Goal: Task Accomplishment & Management: Manage account settings

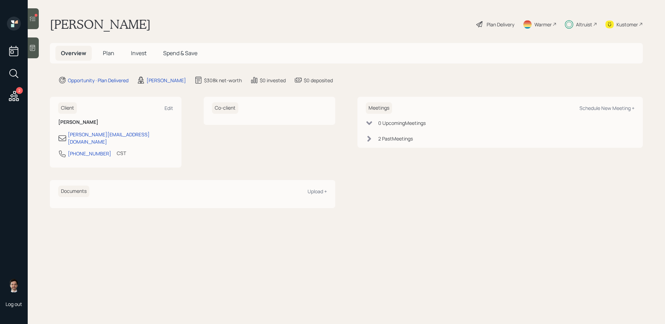
click at [139, 53] on span "Invest" at bounding box center [139, 53] width 16 height 8
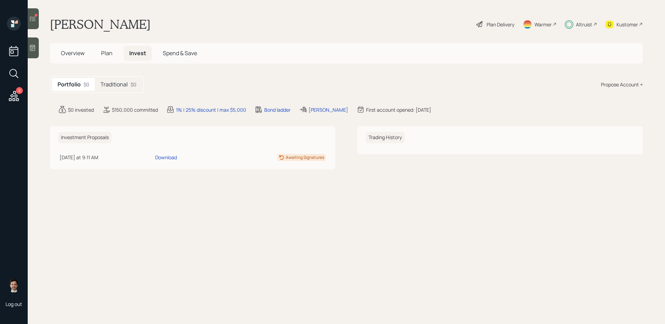
click at [125, 84] on h5 "Traditional" at bounding box center [113, 84] width 27 height 7
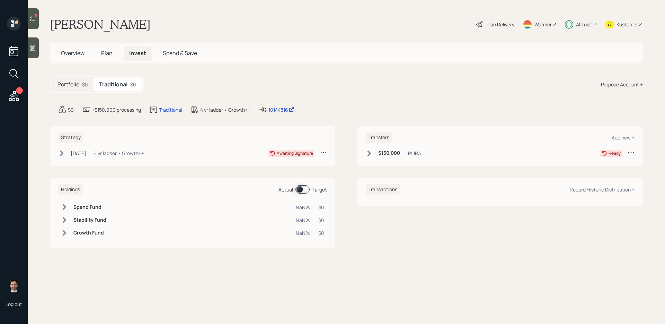
click at [371, 153] on icon at bounding box center [370, 153] width 4 height 6
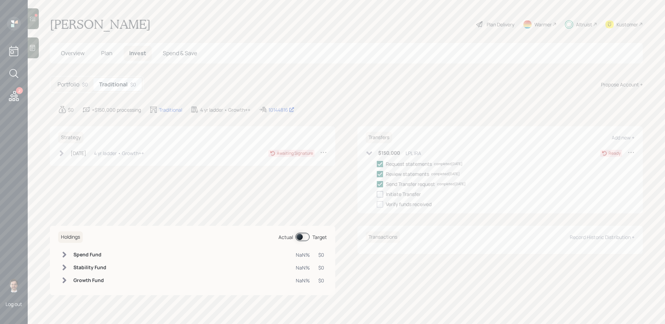
click at [382, 196] on div at bounding box center [380, 194] width 6 height 6
click at [377, 194] on input "checkbox" at bounding box center [377, 194] width 0 height 0
checkbox input "true"
click at [370, 152] on icon at bounding box center [370, 153] width 6 height 4
